Goal: Information Seeking & Learning: Learn about a topic

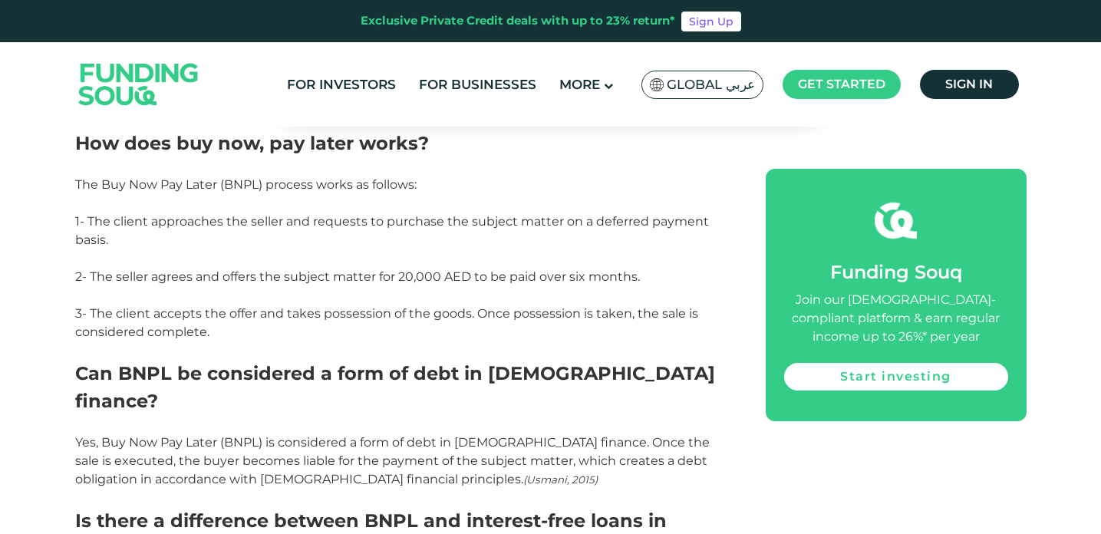
scroll to position [2259, 0]
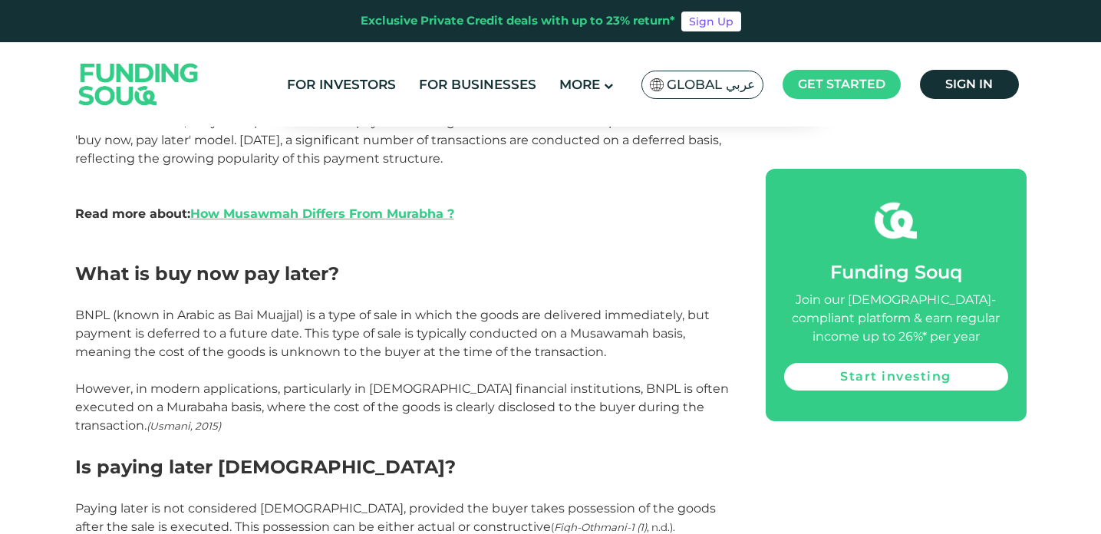
click at [683, 425] on p "However, in modern applications, particularly in [DEMOGRAPHIC_DATA] financial i…" at bounding box center [403, 407] width 656 height 55
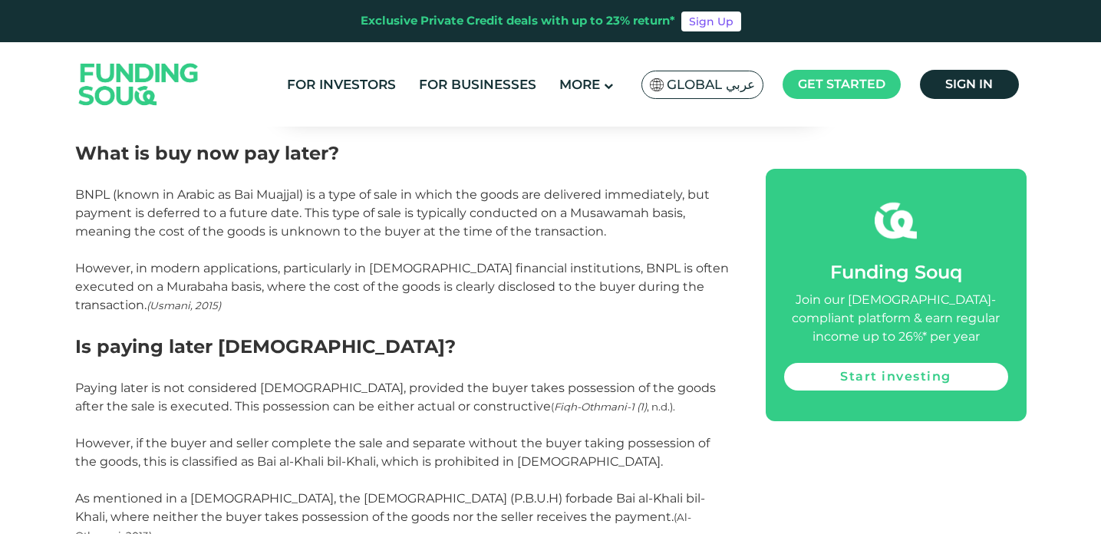
scroll to position [968, 0]
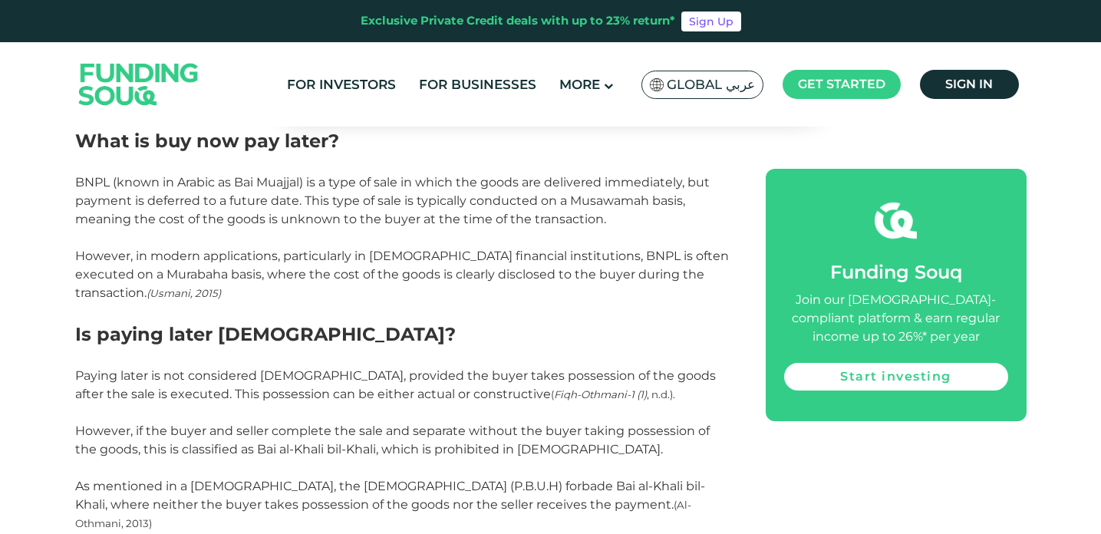
click at [659, 410] on p at bounding box center [403, 413] width 656 height 18
click at [648, 417] on p at bounding box center [403, 413] width 656 height 18
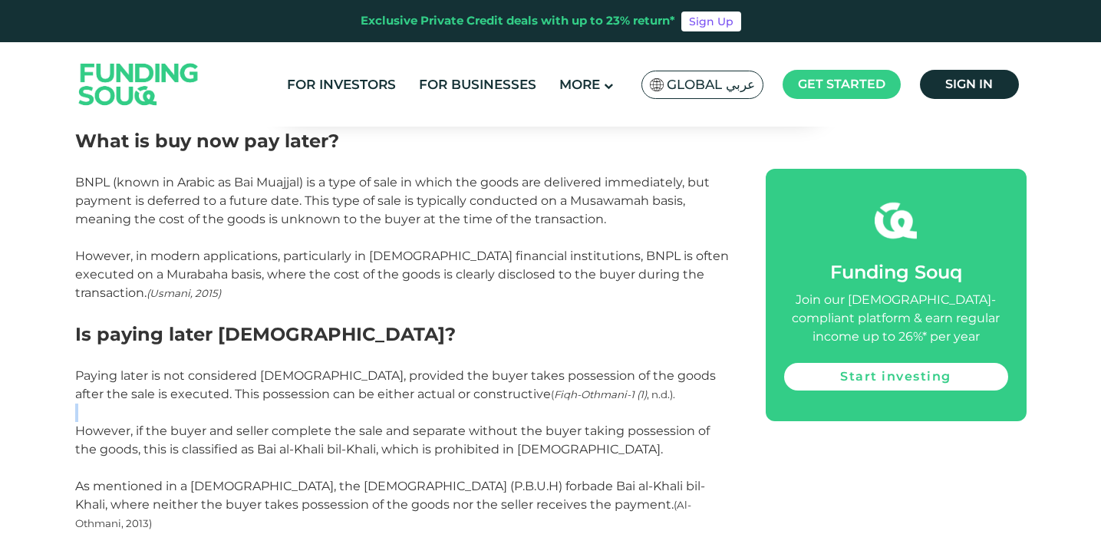
click at [648, 417] on p at bounding box center [403, 413] width 656 height 18
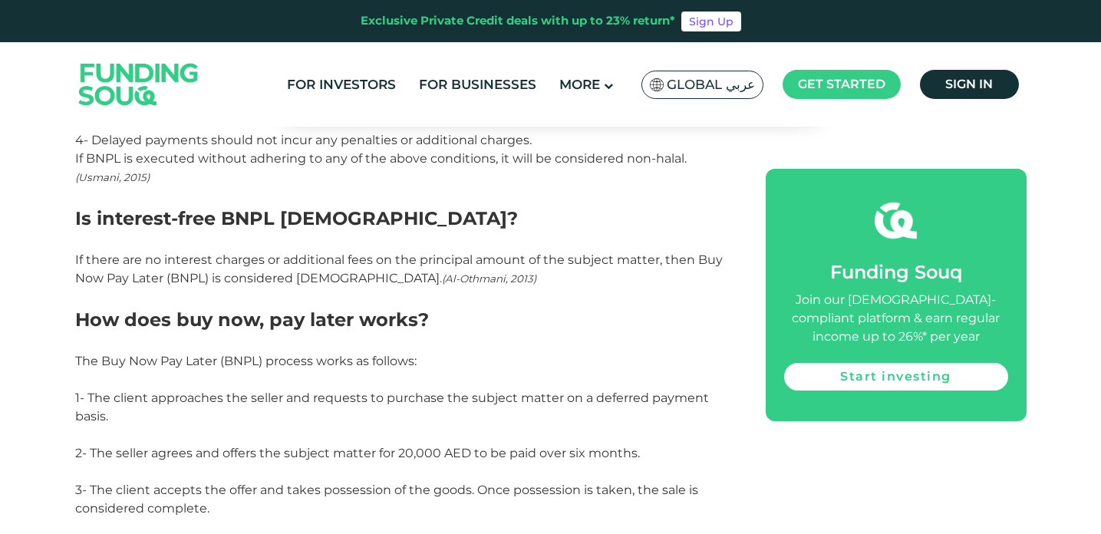
scroll to position [2078, 0]
